Goal: Information Seeking & Learning: Learn about a topic

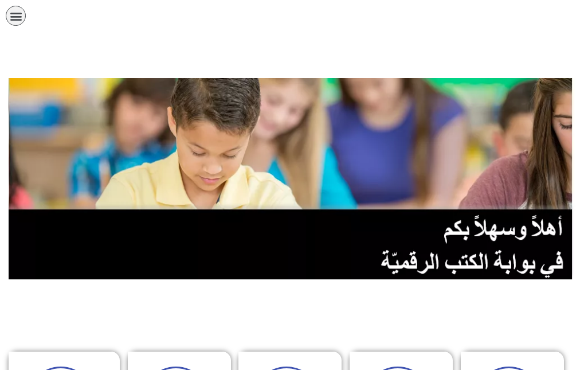
click at [0, 0] on link "الصف الرابع" at bounding box center [0, 0] width 0 height 0
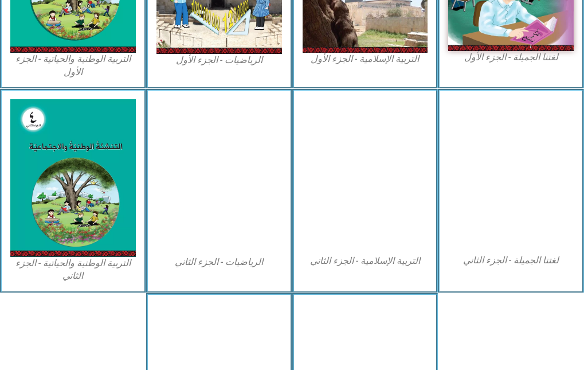
scroll to position [516, 0]
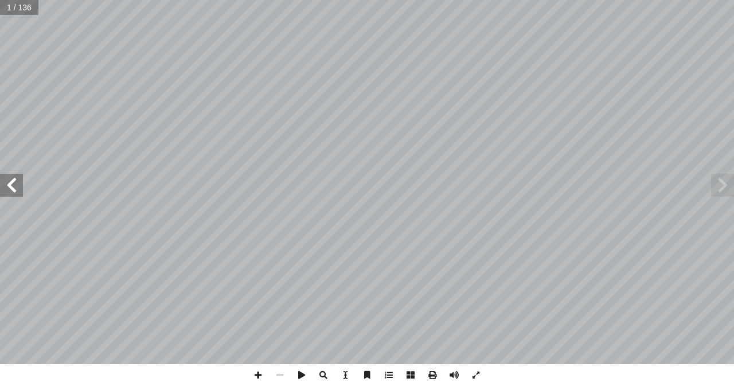
click at [9, 187] on span at bounding box center [11, 185] width 23 height 23
click at [11, 190] on span at bounding box center [11, 185] width 23 height 23
click at [13, 190] on span at bounding box center [11, 185] width 23 height 23
click at [258, 369] on span at bounding box center [258, 375] width 22 height 22
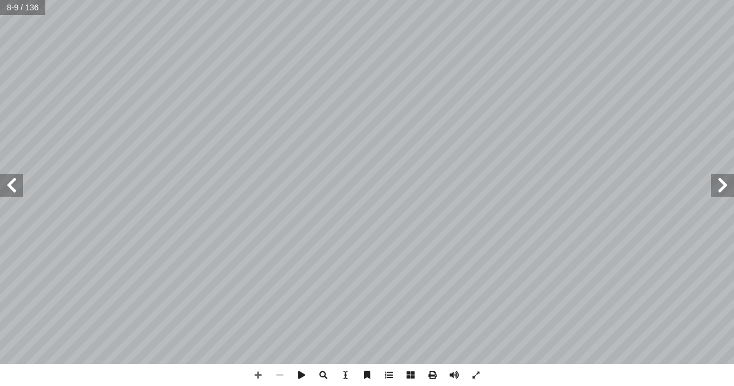
click at [16, 184] on span at bounding box center [11, 185] width 23 height 23
click at [258, 369] on span at bounding box center [258, 375] width 22 height 22
